Goal: Transaction & Acquisition: Purchase product/service

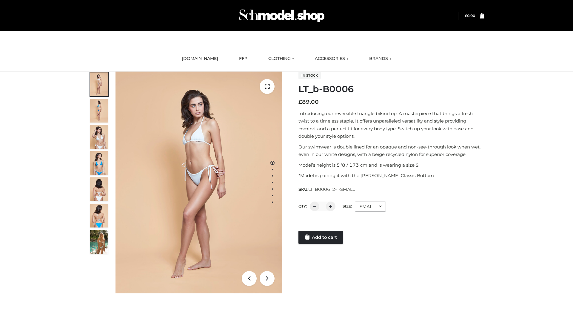
click at [321, 238] on link "Add to cart" at bounding box center [320, 237] width 44 height 13
